Goal: Information Seeking & Learning: Learn about a topic

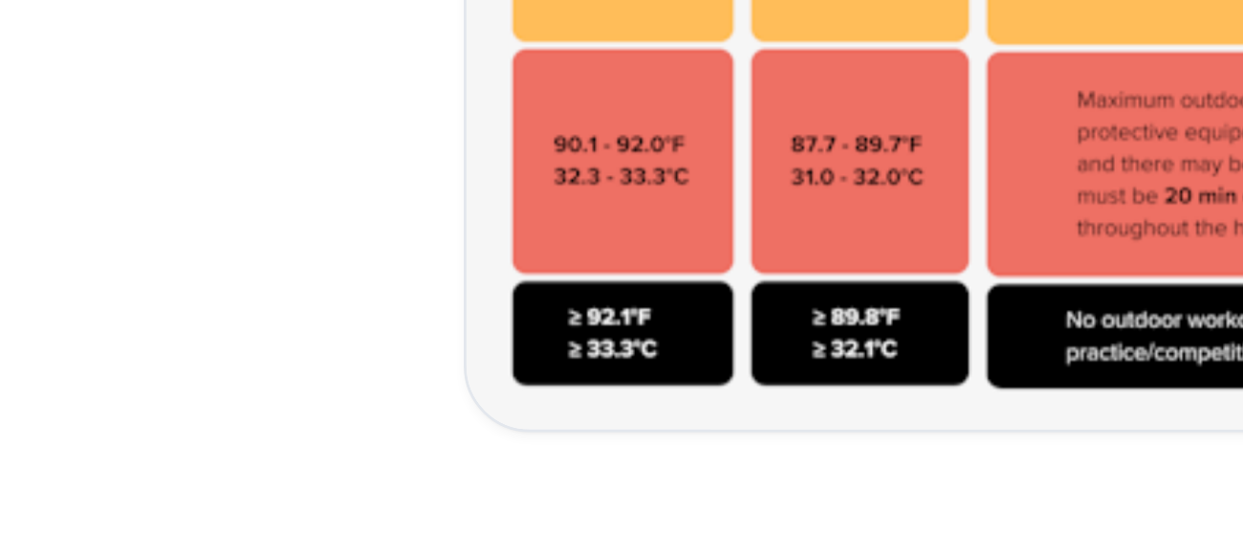
scroll to position [693, 0]
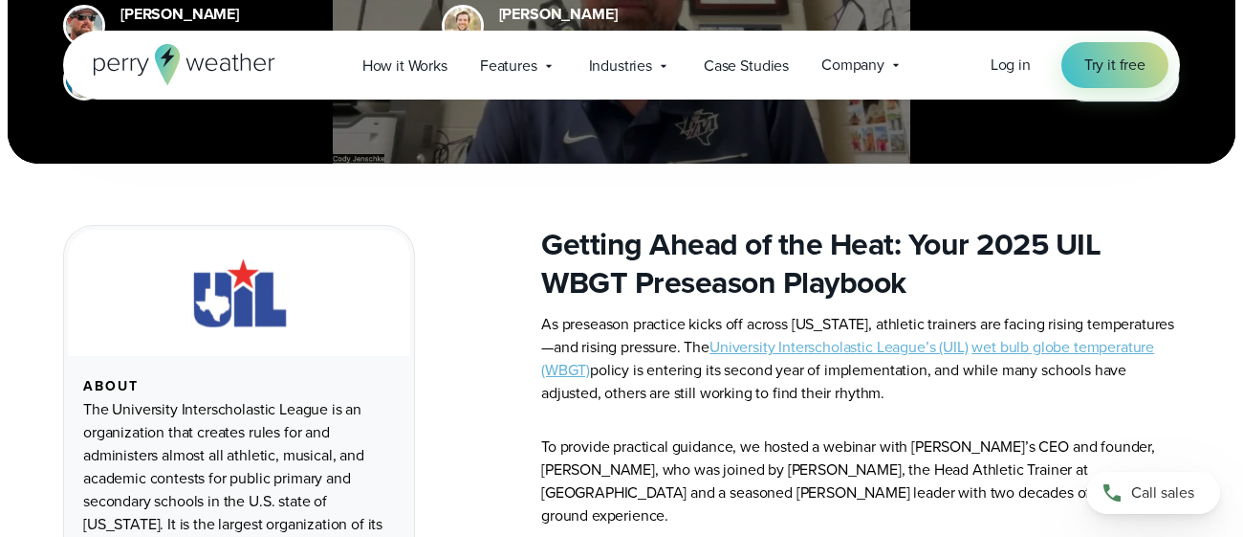
scroll to position [496, 0]
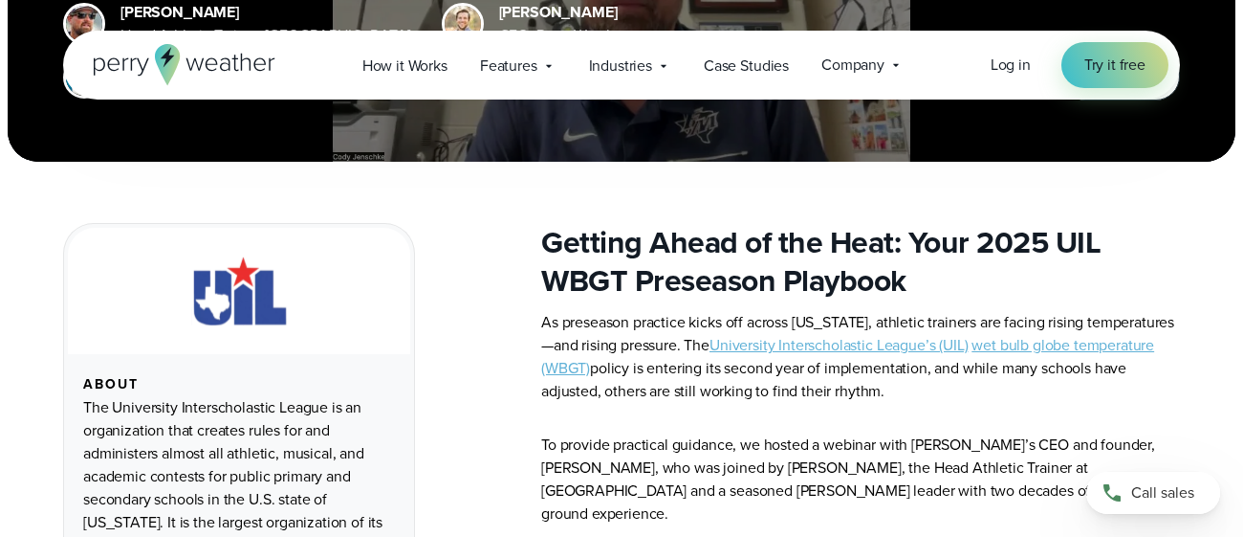
click at [931, 349] on link "University Interscholastic League’s (UIL)" at bounding box center [839, 345] width 258 height 22
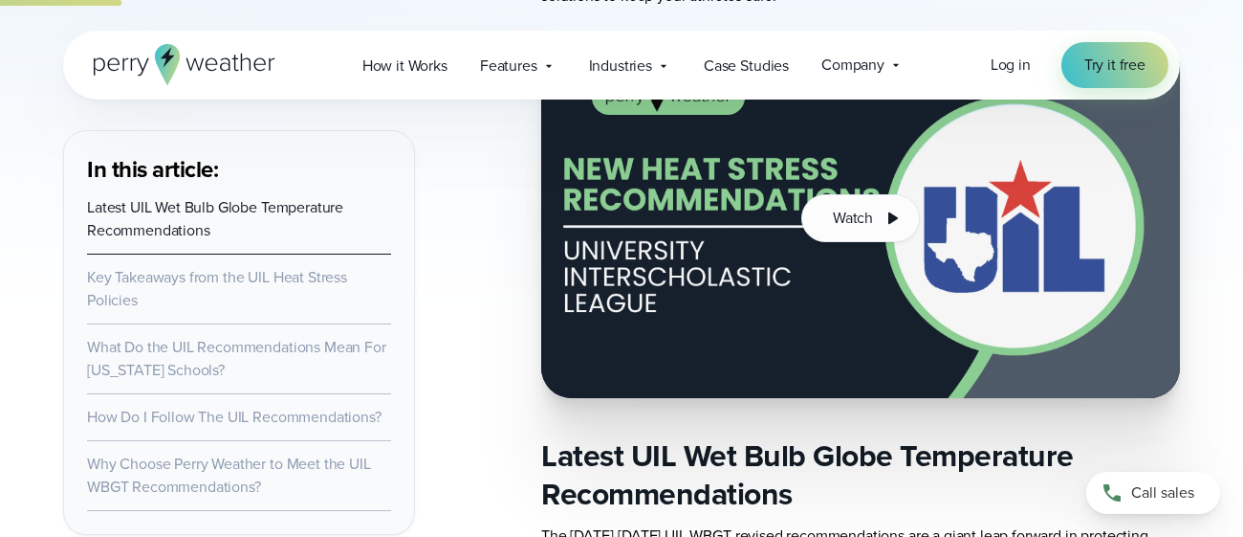
scroll to position [989, 0]
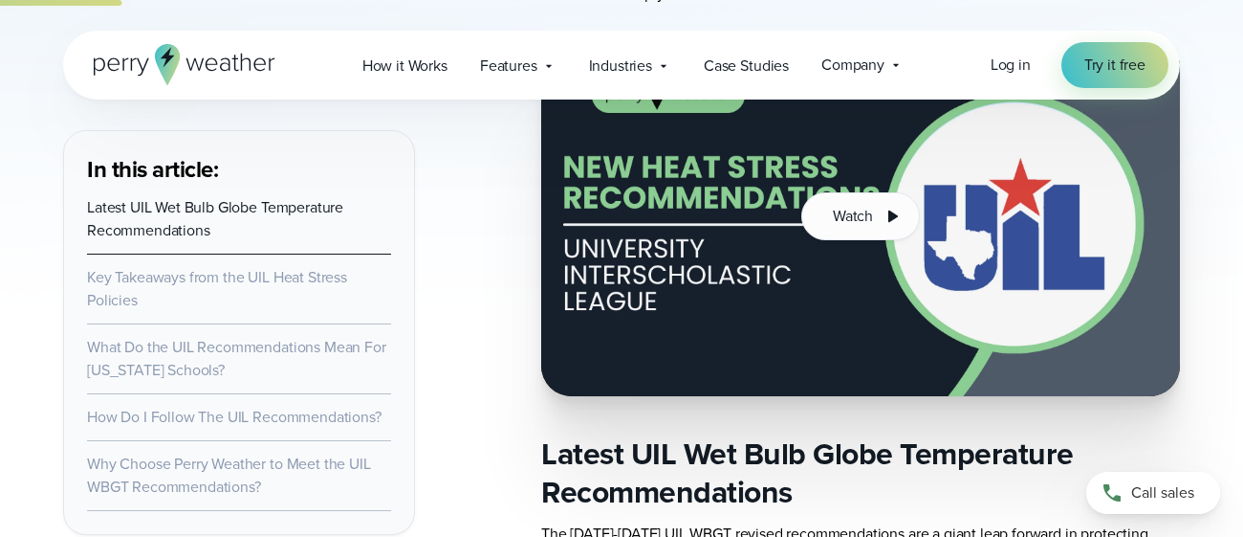
click at [823, 188] on img at bounding box center [860, 216] width 639 height 360
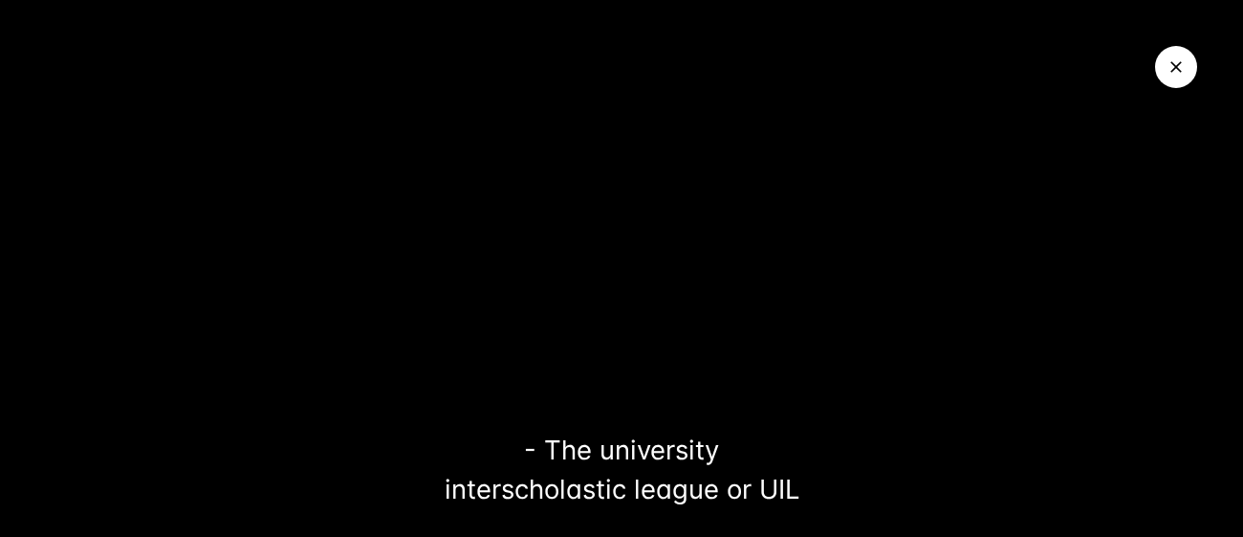
click at [1172, 58] on icon "Close Video" at bounding box center [1176, 66] width 19 height 19
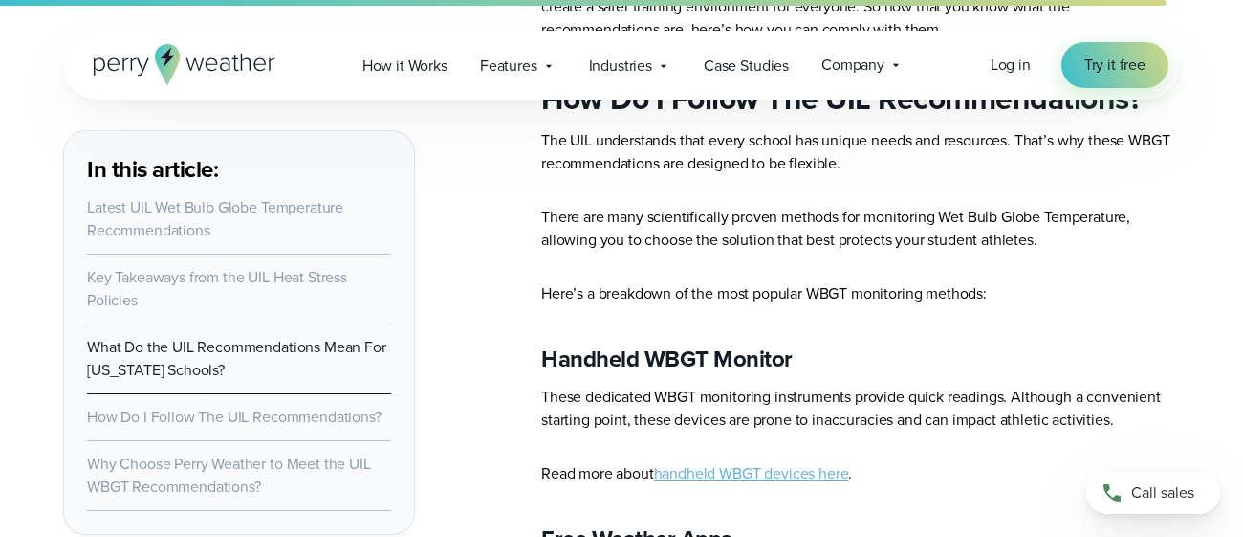
scroll to position [6640, 0]
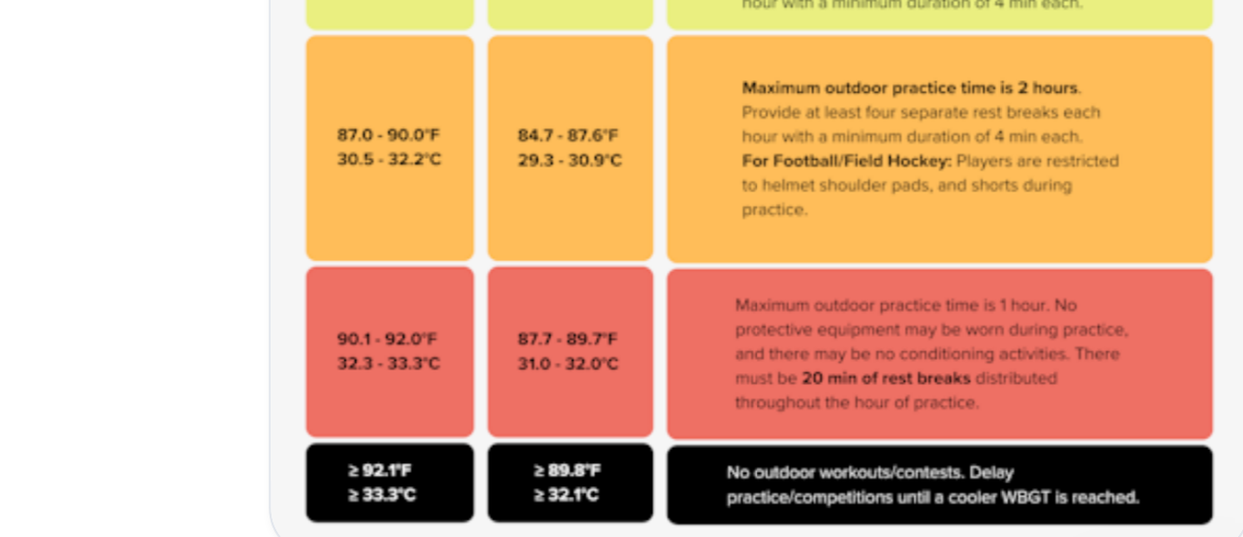
scroll to position [644, 0]
